Goal: Understand process/instructions

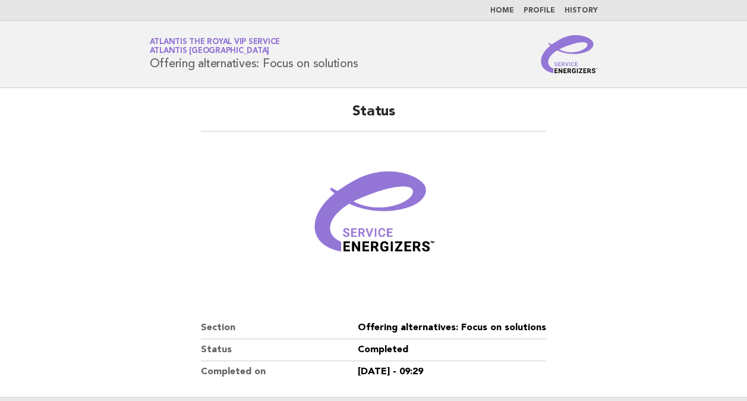
click at [551, 71] on img at bounding box center [569, 54] width 57 height 38
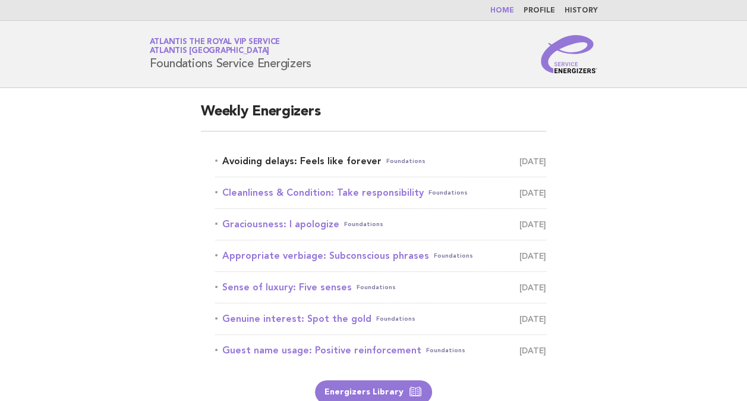
click at [359, 156] on link "Avoiding delays: Feels like forever Foundations [DATE]" at bounding box center [380, 161] width 331 height 17
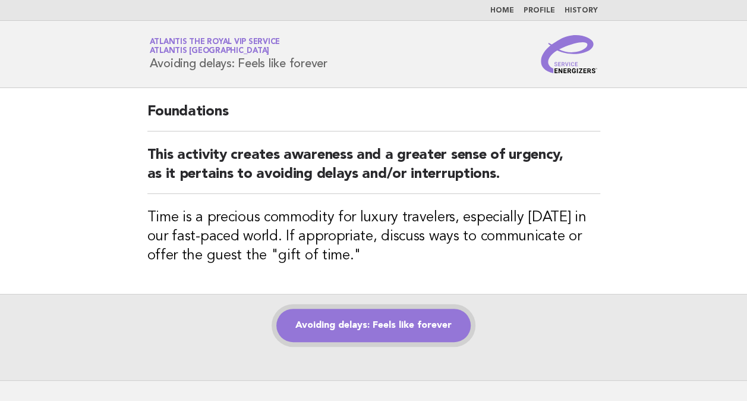
click at [442, 319] on link "Avoiding delays: Feels like forever" at bounding box center [374, 325] width 194 height 33
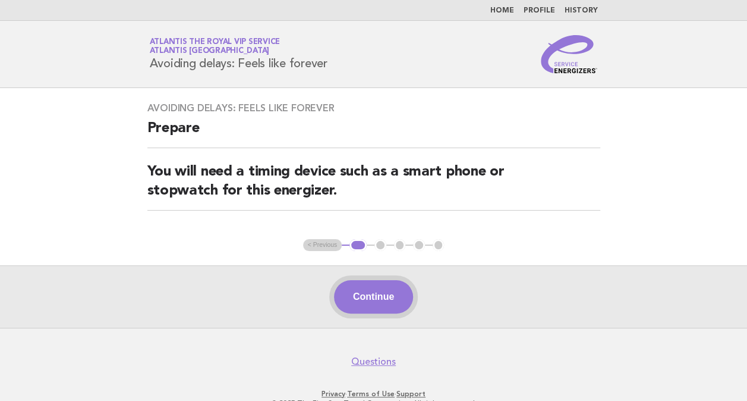
click at [377, 301] on button "Continue" at bounding box center [373, 296] width 79 height 33
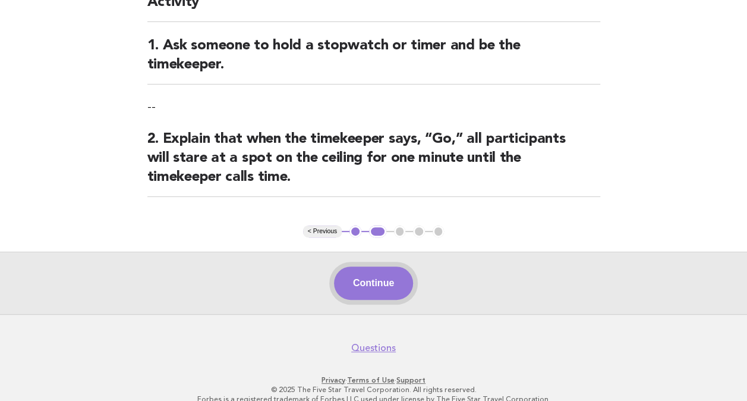
click at [382, 285] on button "Continue" at bounding box center [373, 282] width 79 height 33
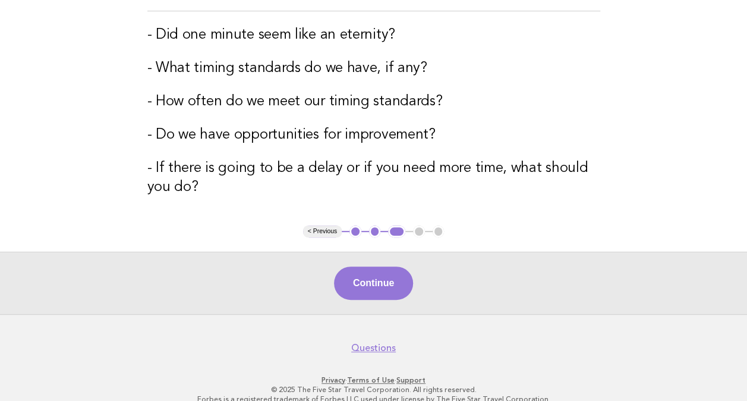
scroll to position [181, 0]
click at [401, 272] on button "Continue" at bounding box center [373, 282] width 79 height 33
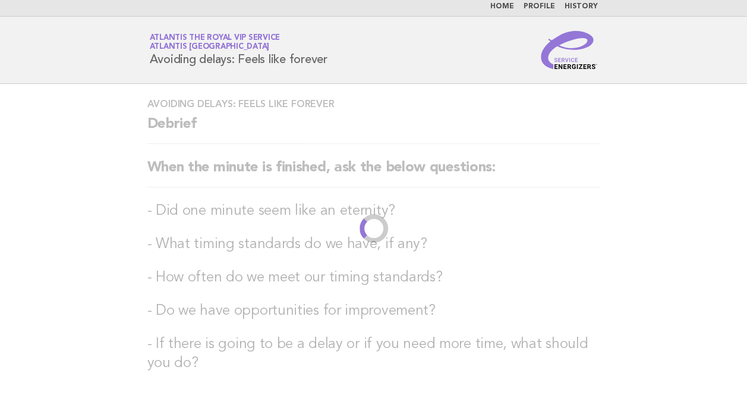
scroll to position [0, 0]
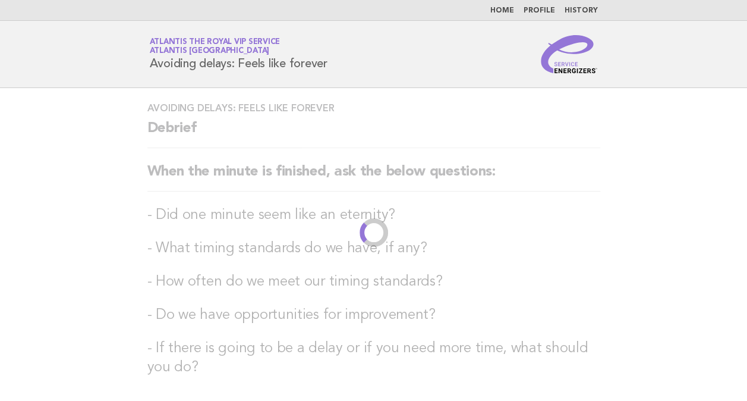
click at [498, 178] on h2 "When the minute is finished, ask the below questions:" at bounding box center [373, 176] width 453 height 29
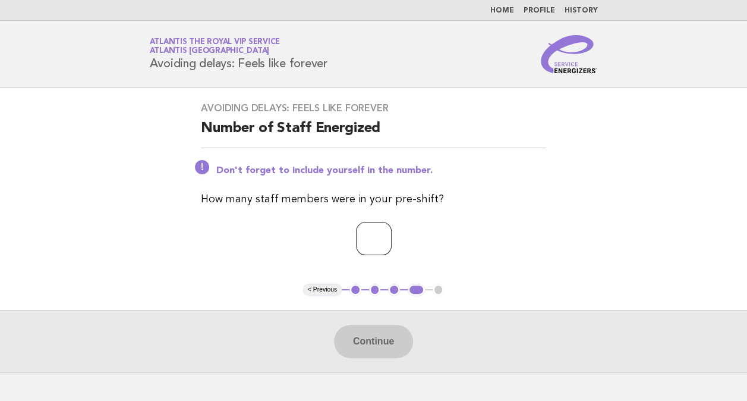
click at [366, 231] on input "number" at bounding box center [374, 238] width 36 height 33
type input "*"
click at [370, 335] on button "Continue" at bounding box center [373, 341] width 79 height 33
